Goal: Information Seeking & Learning: Find specific fact

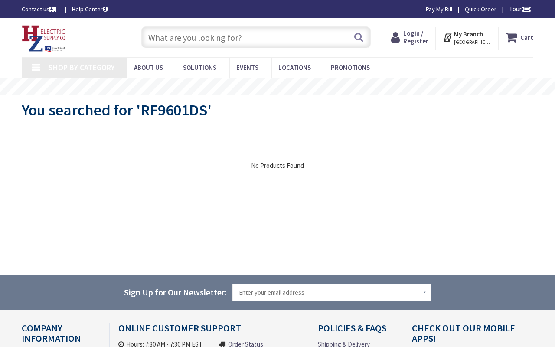
type input "NE 107th St, Kansas City, MO 64157, USA"
